Goal: Navigation & Orientation: Find specific page/section

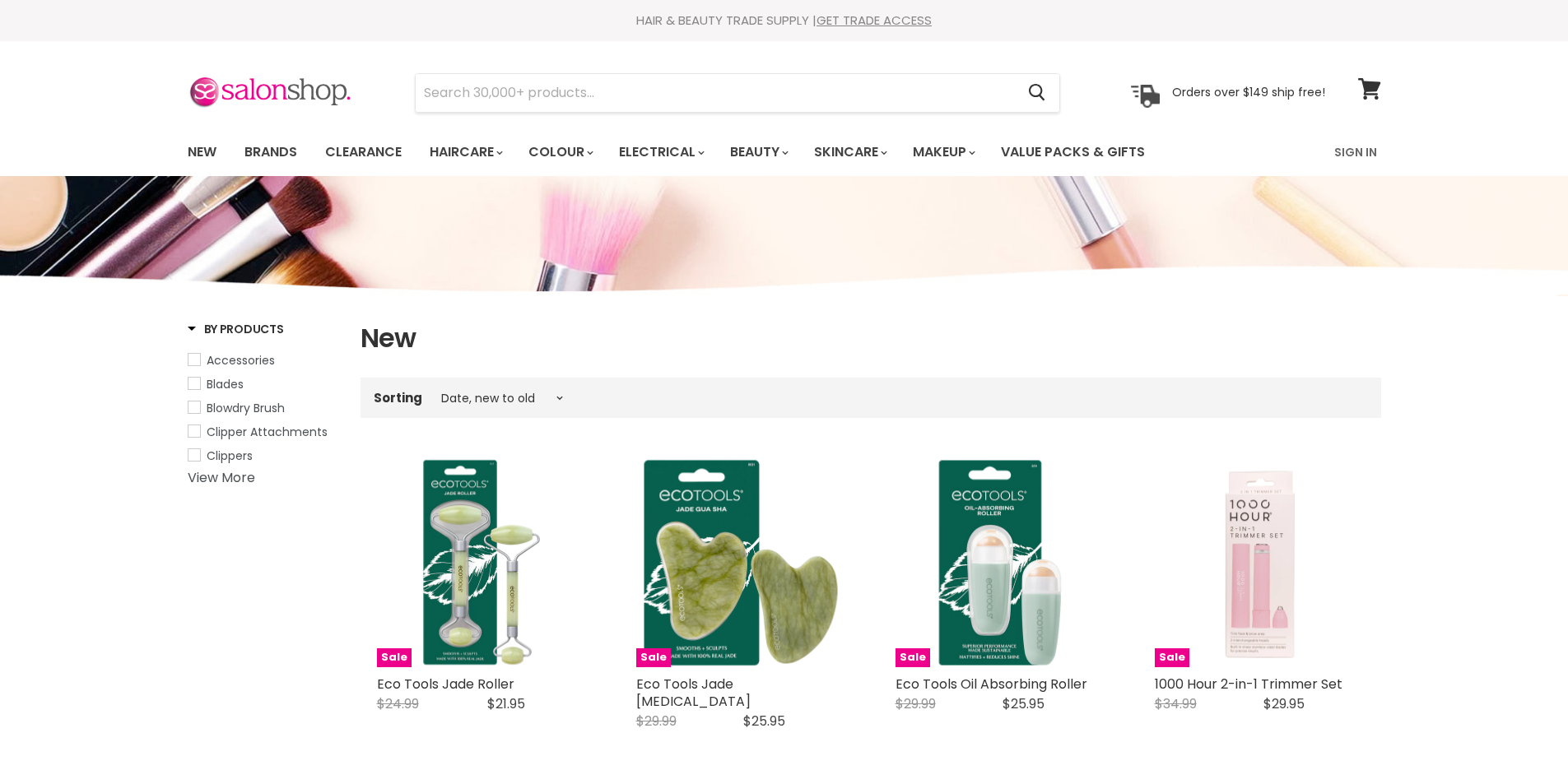
select select "created-descending"
click at [194, 153] on link "New" at bounding box center [201, 152] width 53 height 34
select select "created-descending"
click at [200, 150] on link "New" at bounding box center [201, 152] width 53 height 34
select select "created-descending"
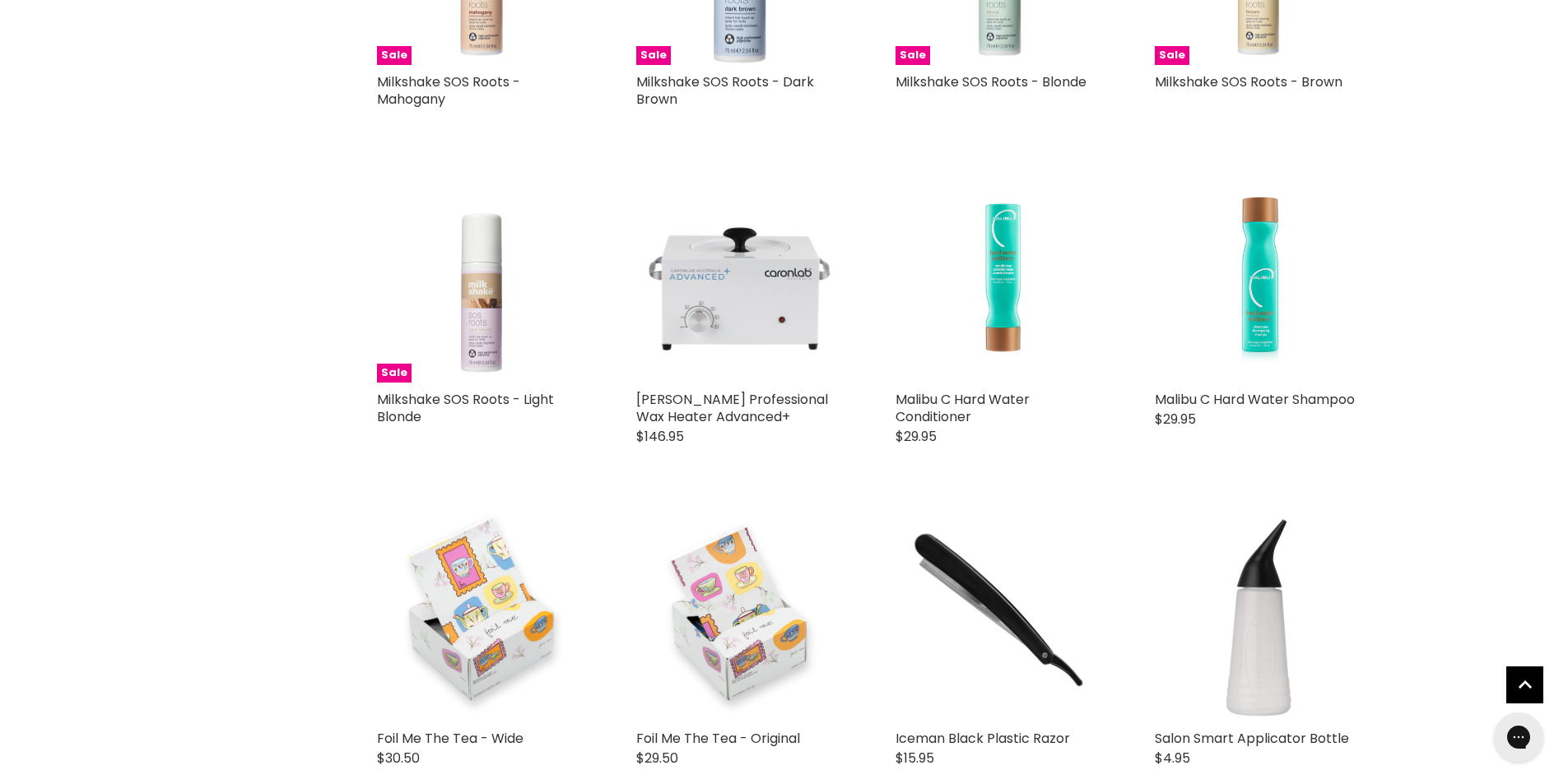
scroll to position [2304, 0]
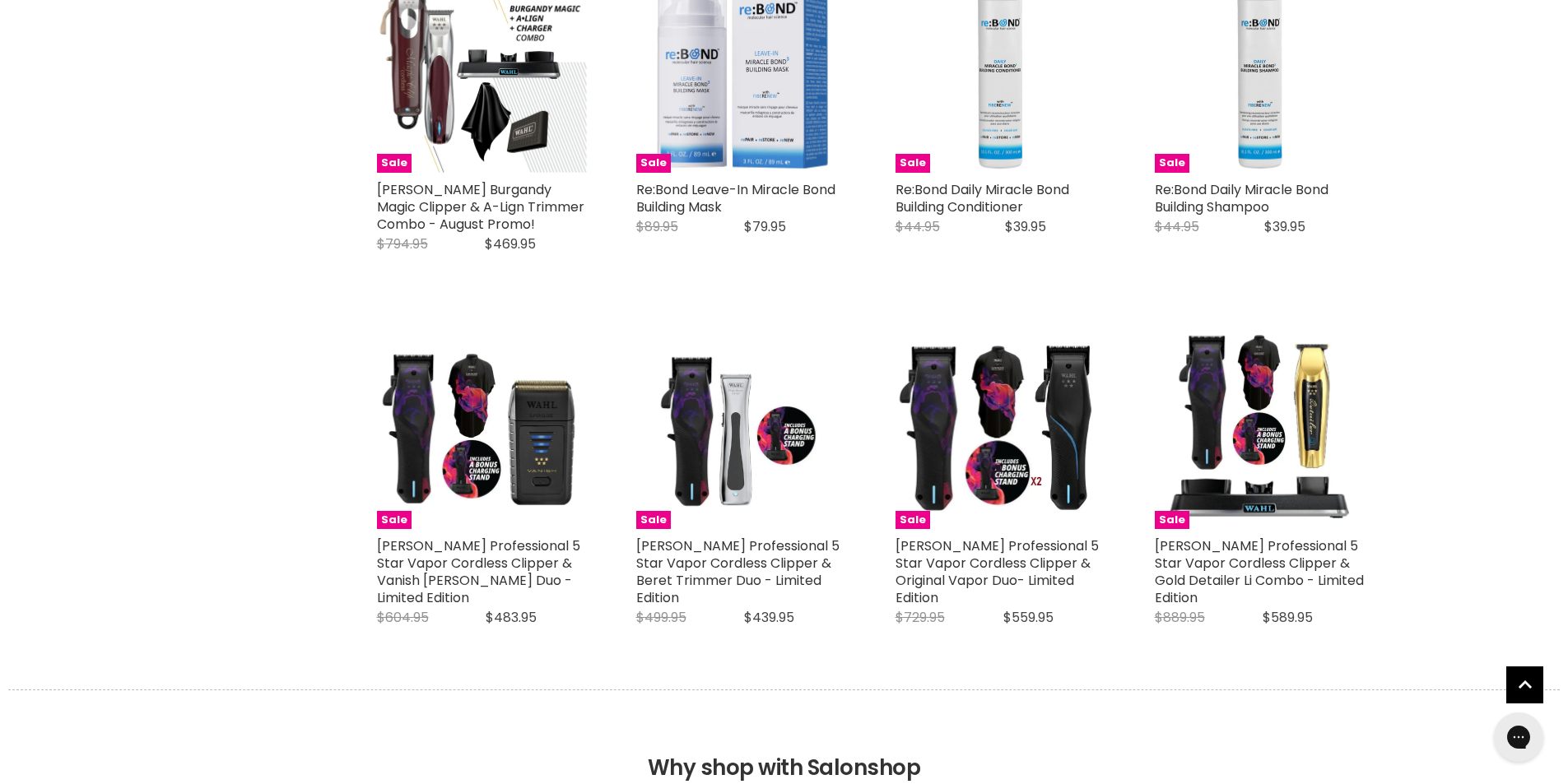
scroll to position [3785, 0]
select select "created-descending"
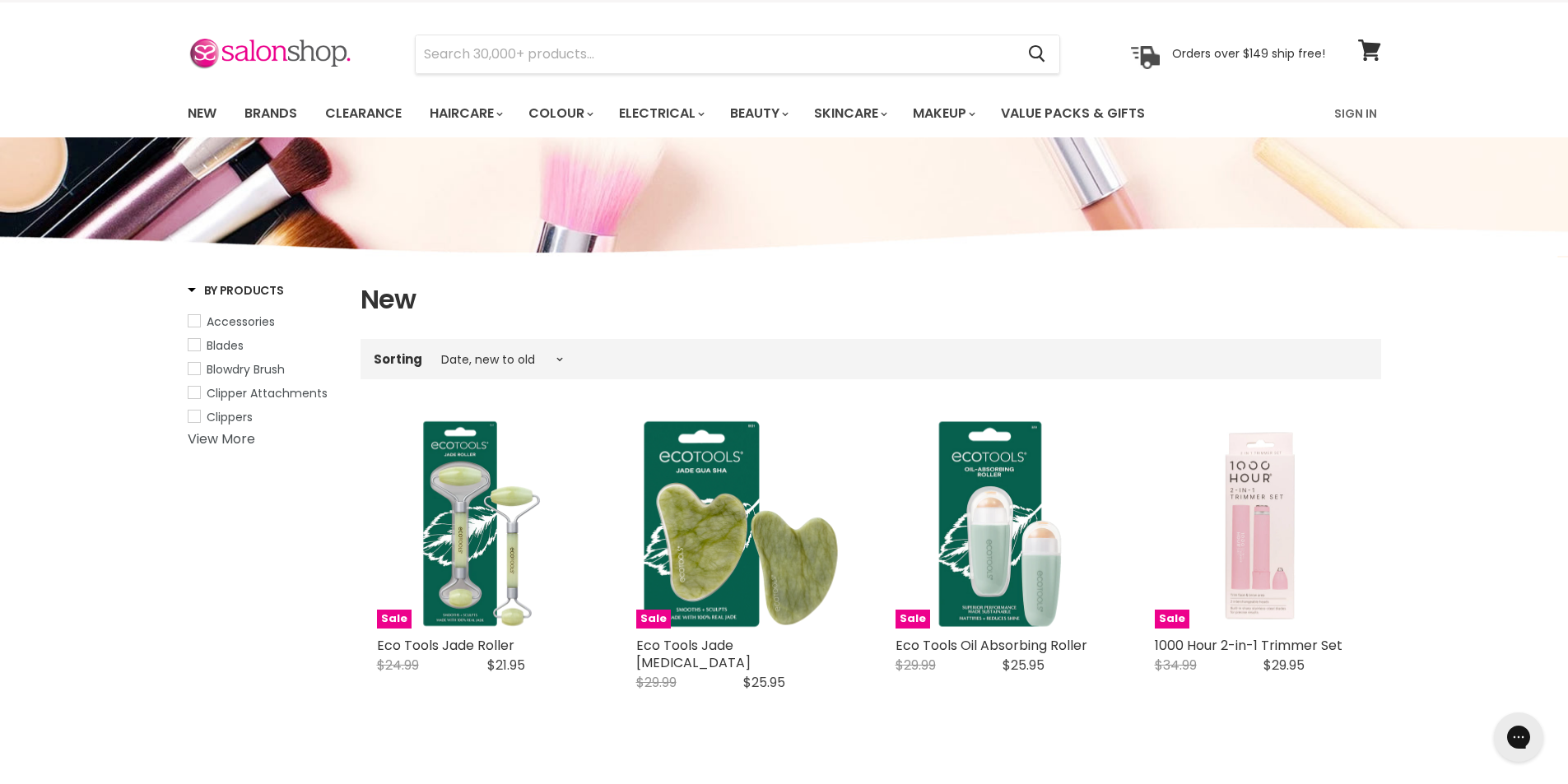
scroll to position [0, 0]
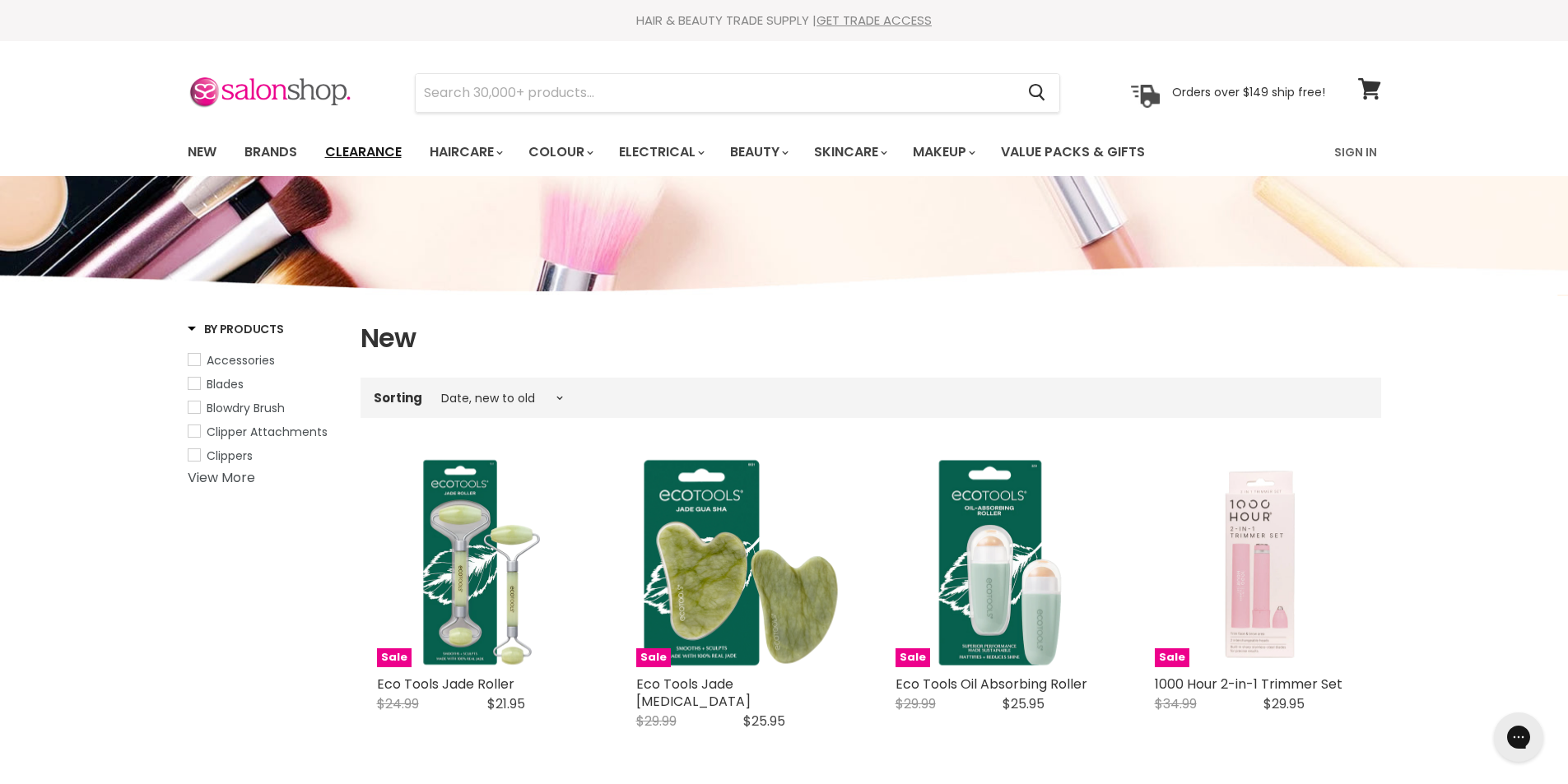
click at [366, 154] on link "Clearance" at bounding box center [363, 152] width 101 height 34
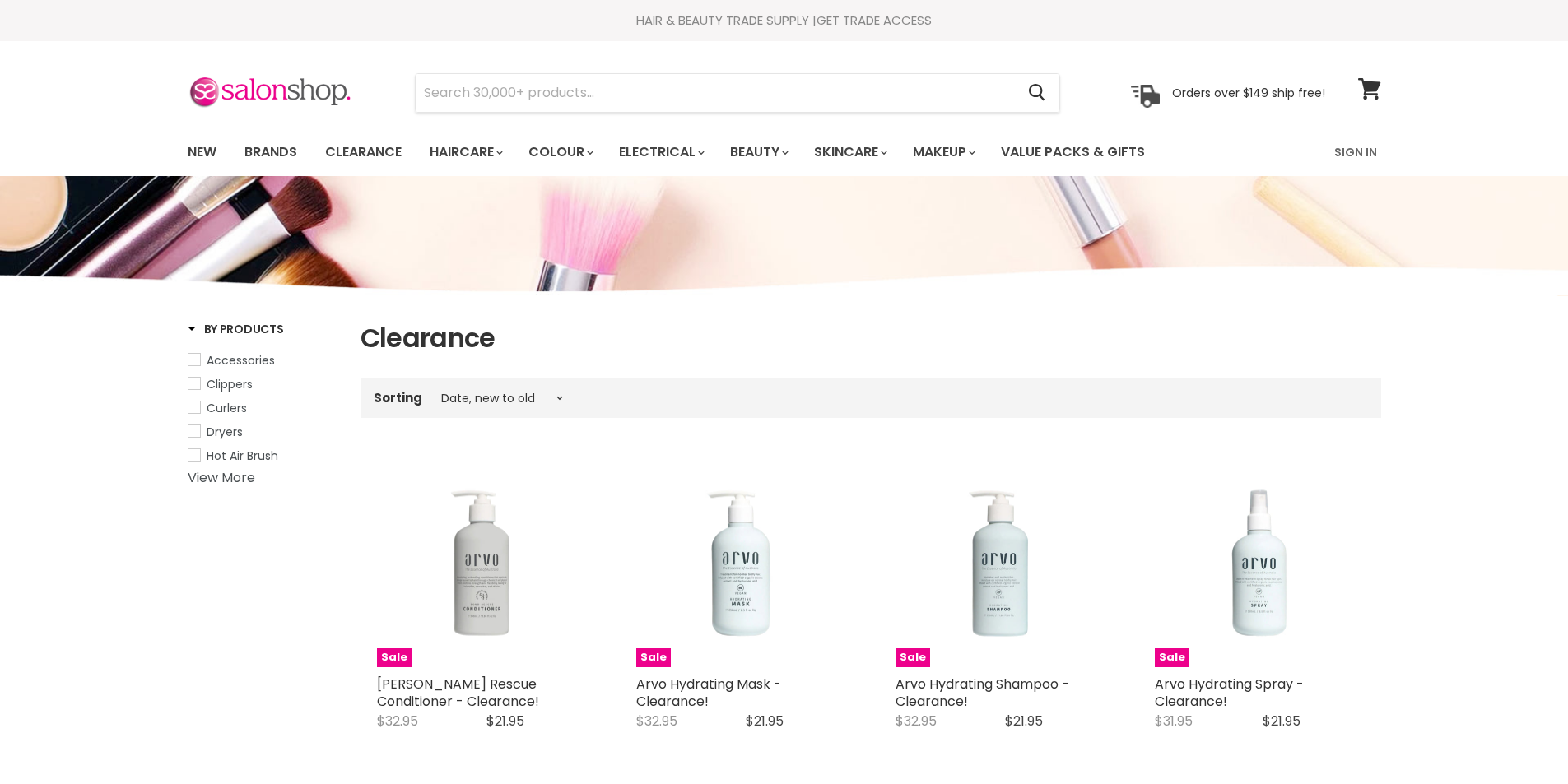
select select "created-descending"
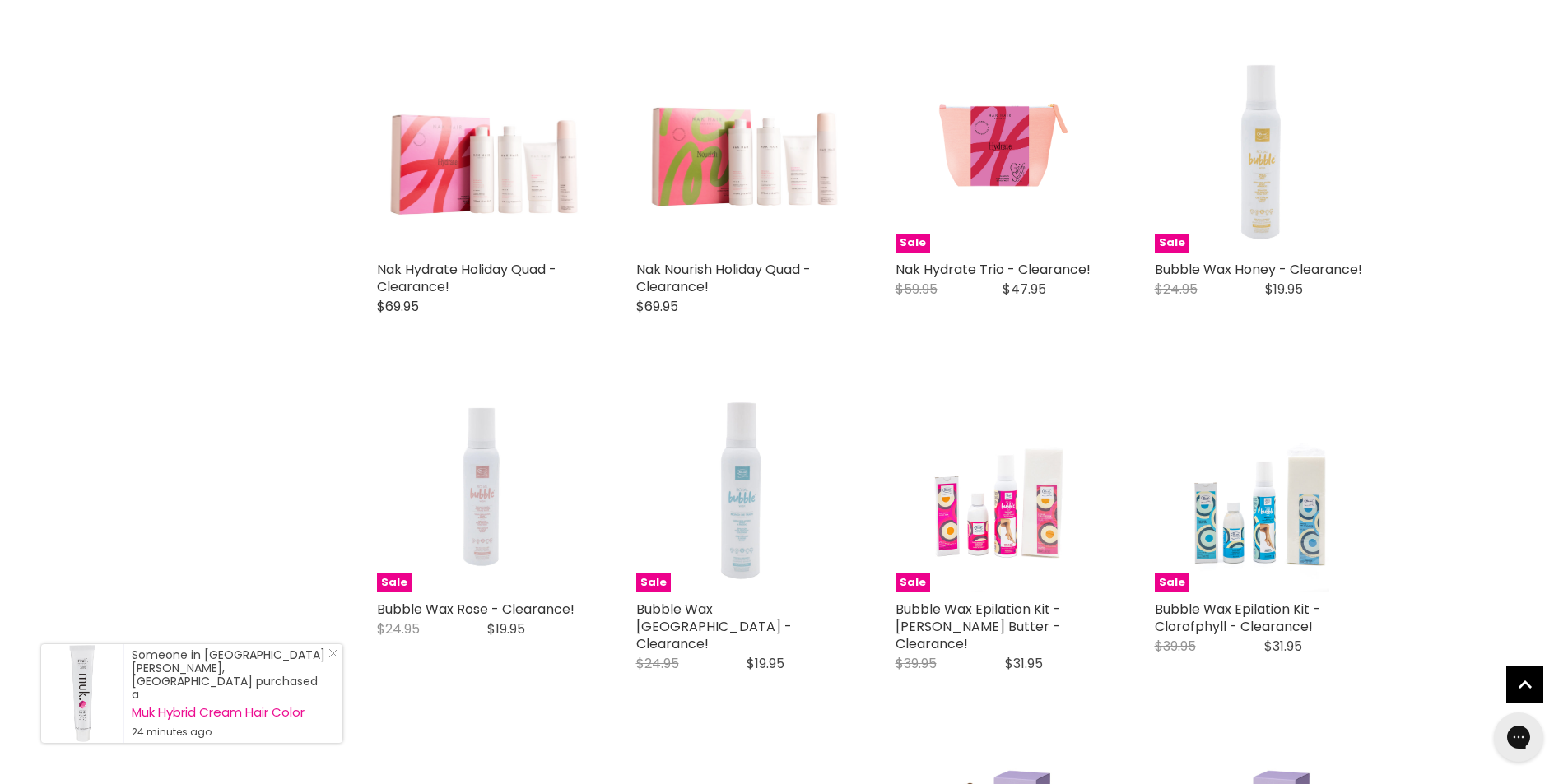
scroll to position [2798, 0]
